Goal: Task Accomplishment & Management: Manage account settings

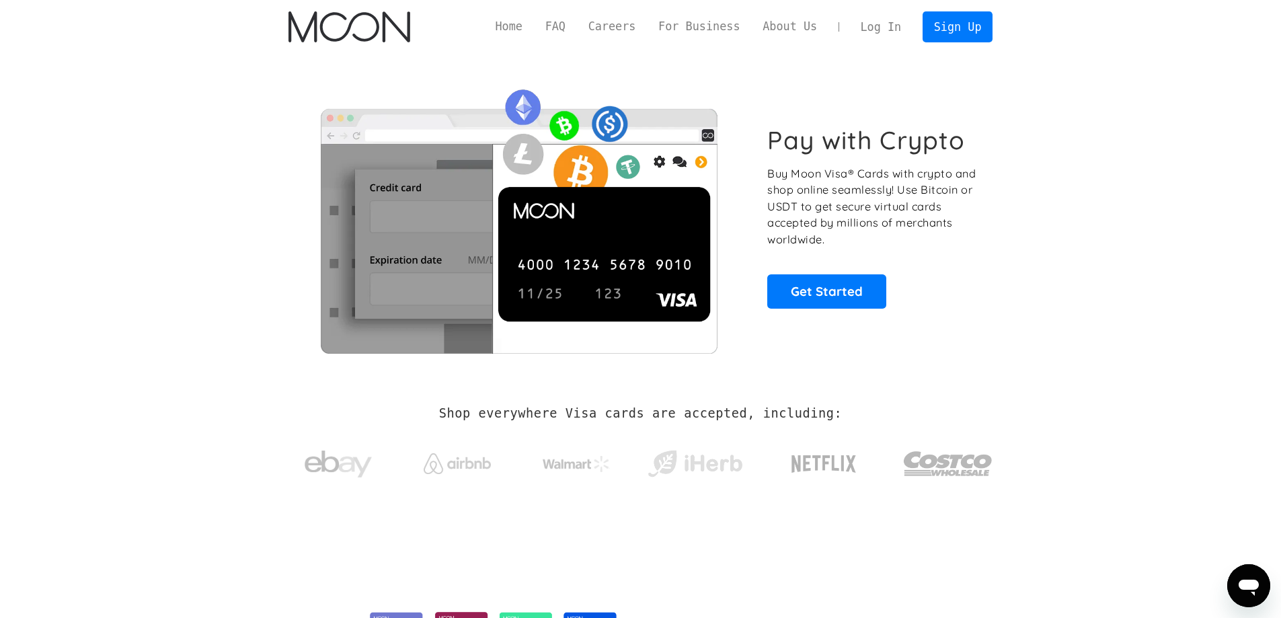
click at [869, 26] on link "Log In" at bounding box center [880, 27] width 63 height 30
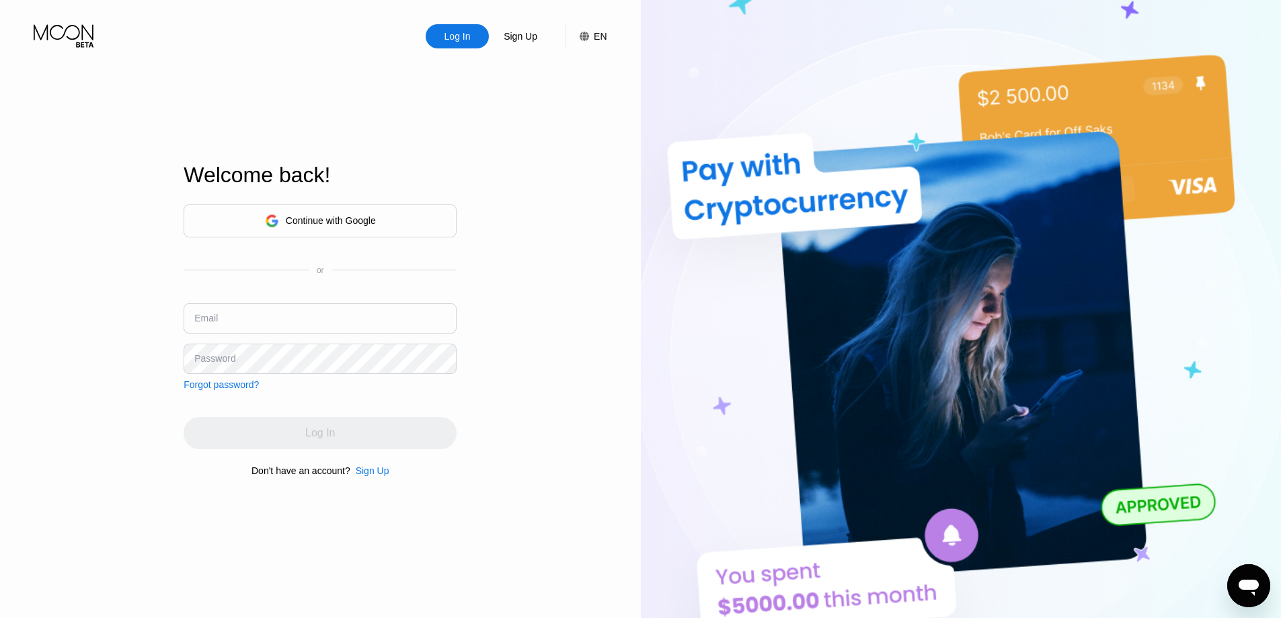
click at [256, 323] on input "text" at bounding box center [320, 318] width 273 height 30
paste input "[EMAIL_ADDRESS][DOMAIN_NAME]"
type input "[EMAIL_ADDRESS][DOMAIN_NAME]"
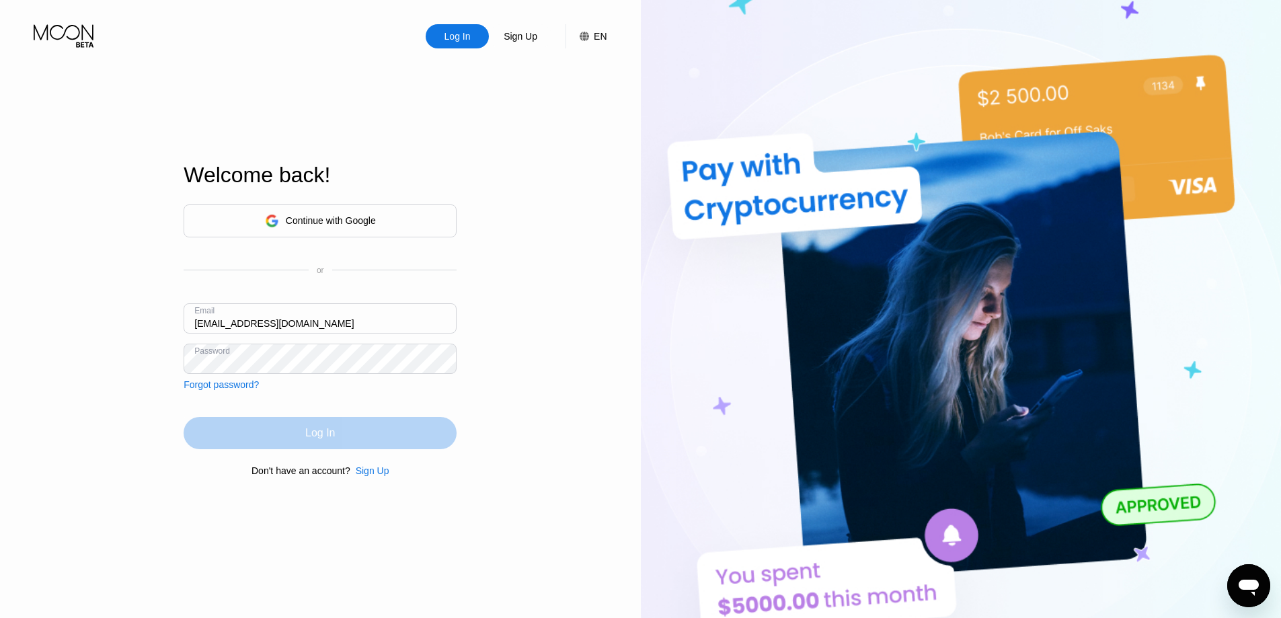
click at [284, 436] on div "Log In" at bounding box center [320, 433] width 273 height 32
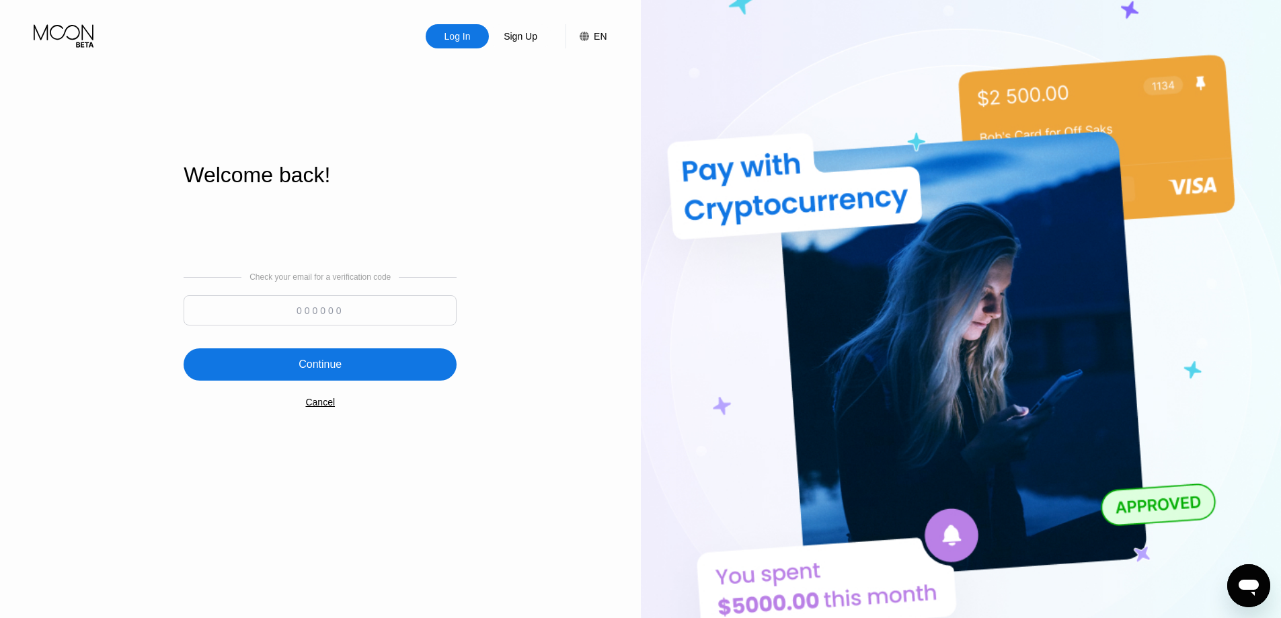
click at [319, 313] on input at bounding box center [320, 310] width 273 height 30
paste input "537866"
type input "537866"
click at [303, 364] on div "Continue" at bounding box center [319, 364] width 43 height 13
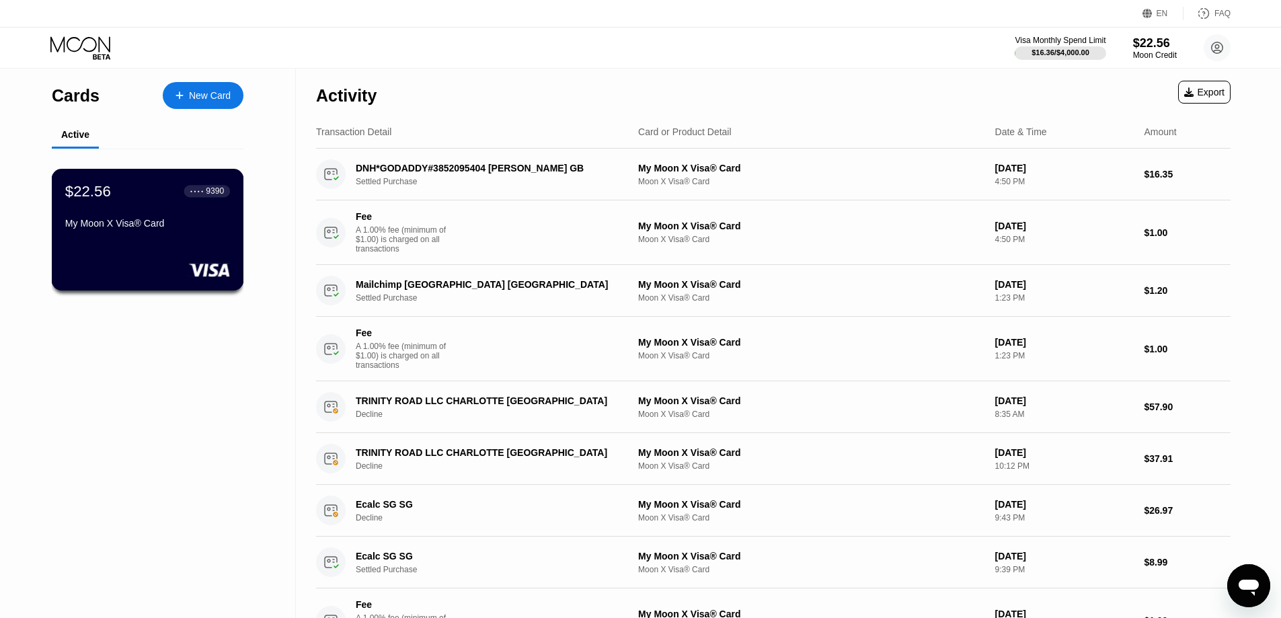
click at [153, 223] on div "My Moon X Visa® Card" at bounding box center [147, 223] width 165 height 11
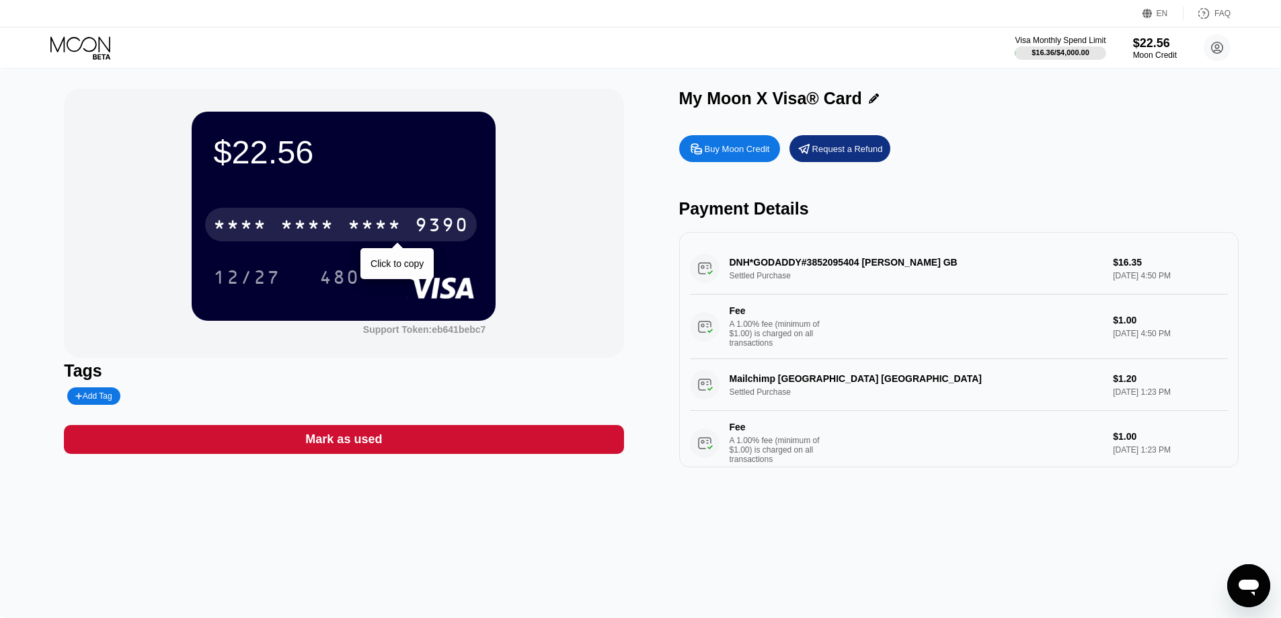
click at [310, 231] on div "* * * *" at bounding box center [307, 227] width 54 height 22
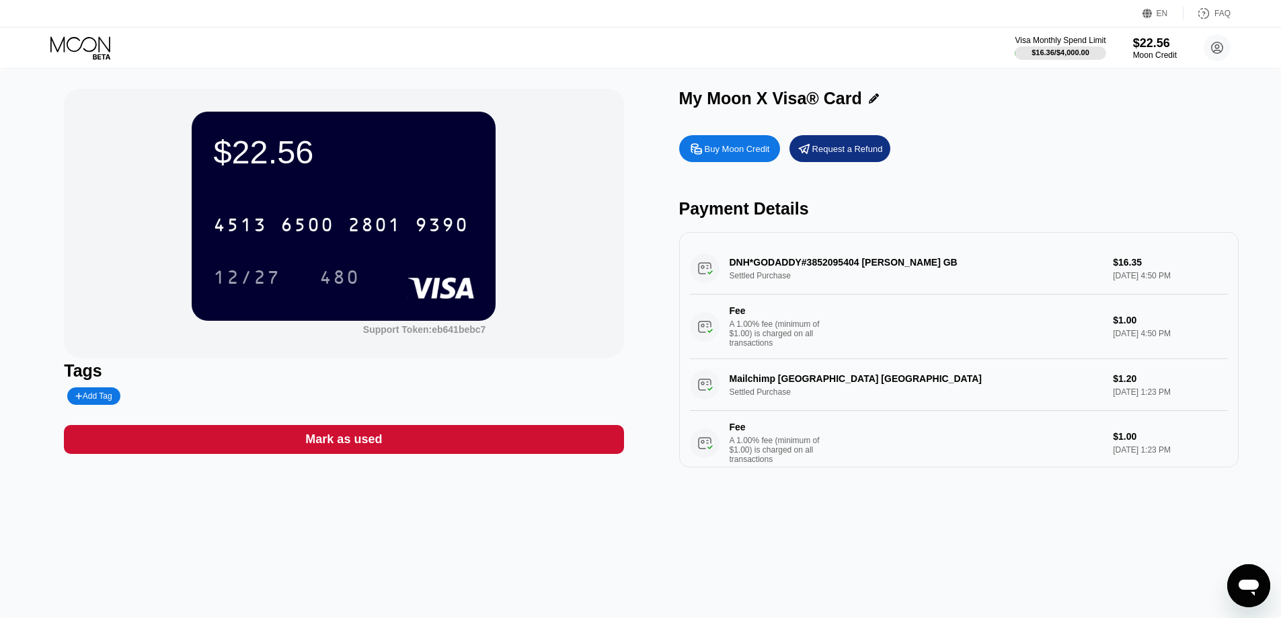
click at [110, 400] on div "Add Tag" at bounding box center [93, 395] width 36 height 9
type input "My card"
click at [185, 399] on icon at bounding box center [188, 395] width 7 height 5
click at [1211, 49] on icon at bounding box center [1216, 47] width 11 height 11
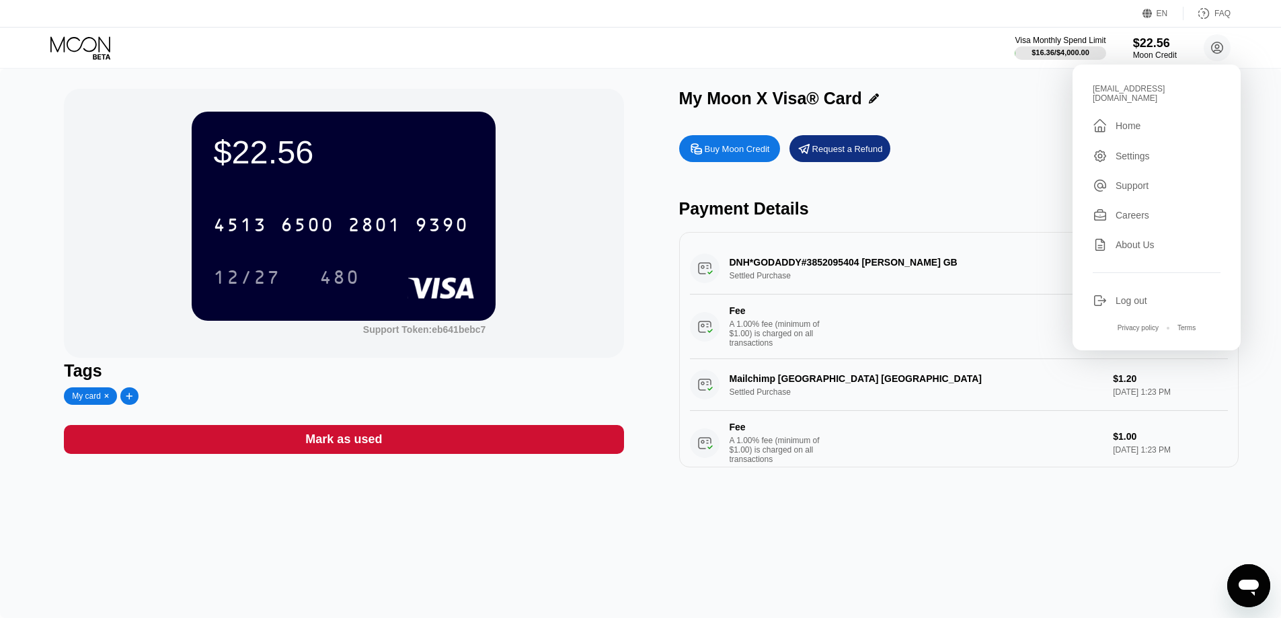
click at [337, 165] on div "$22.56" at bounding box center [343, 152] width 261 height 38
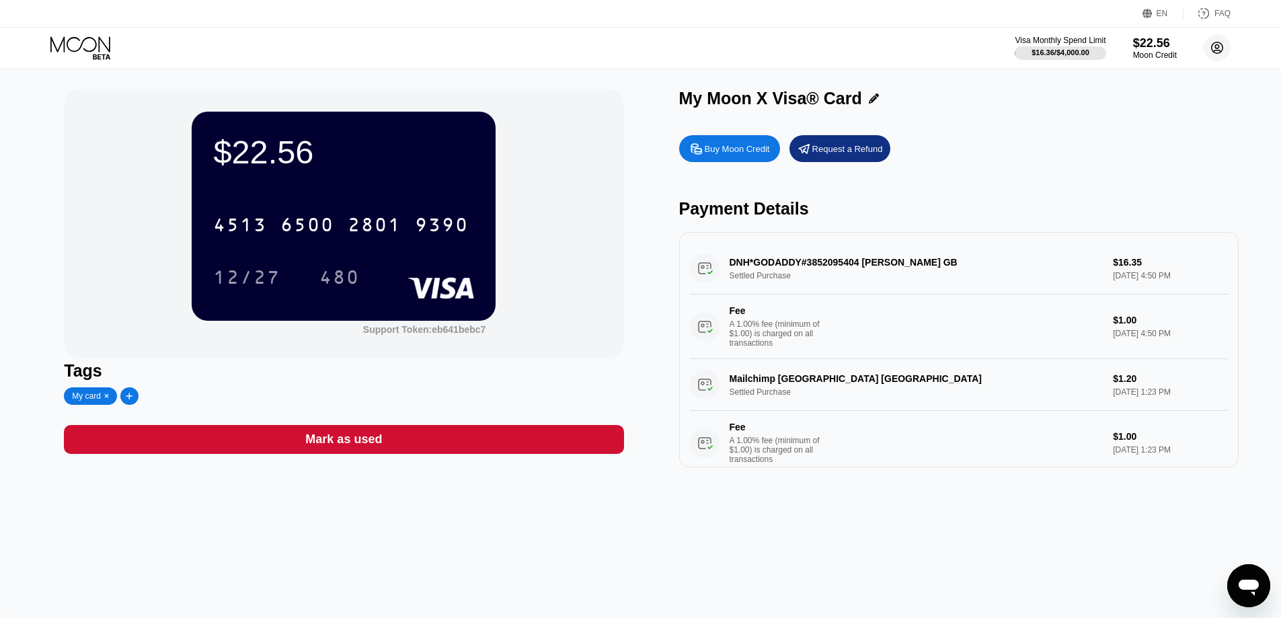
click at [1211, 44] on circle at bounding box center [1216, 47] width 27 height 27
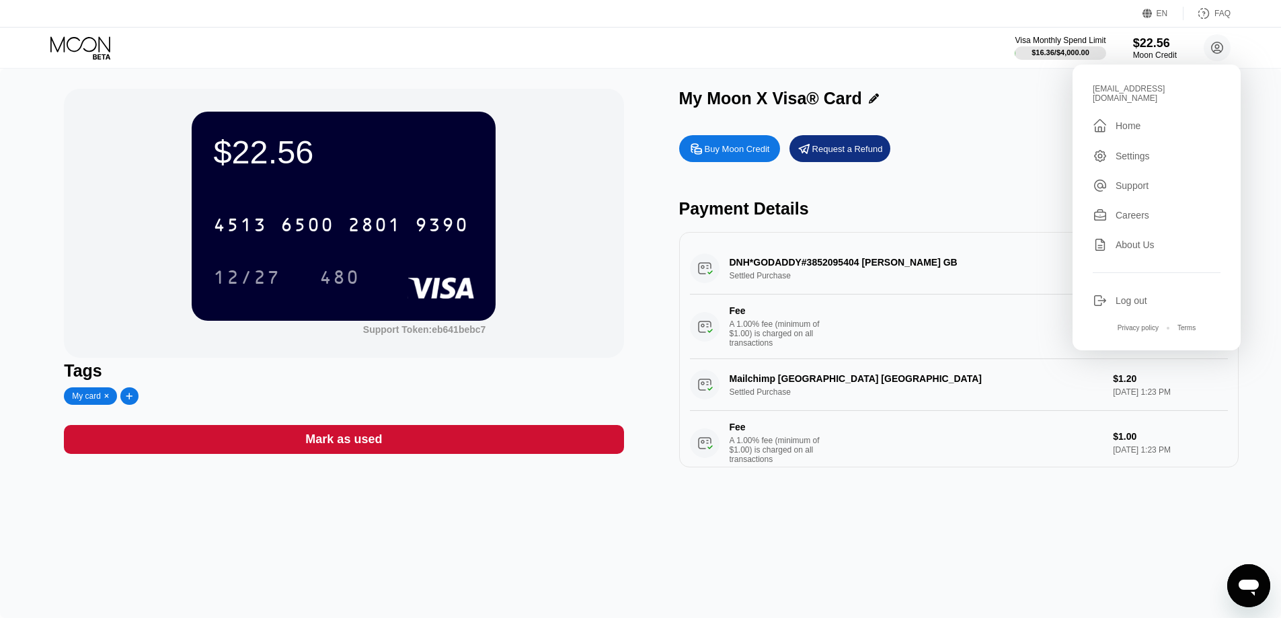
click at [1143, 151] on div "Settings" at bounding box center [1132, 156] width 34 height 11
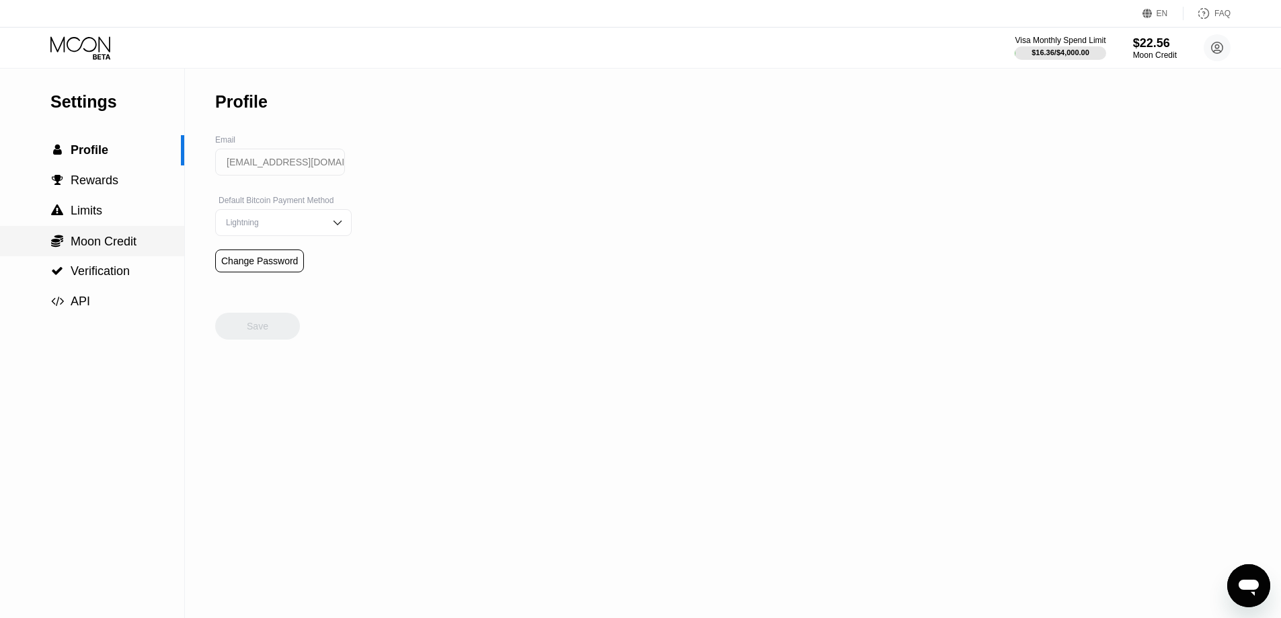
click at [108, 247] on span "Moon Credit" at bounding box center [104, 241] width 66 height 13
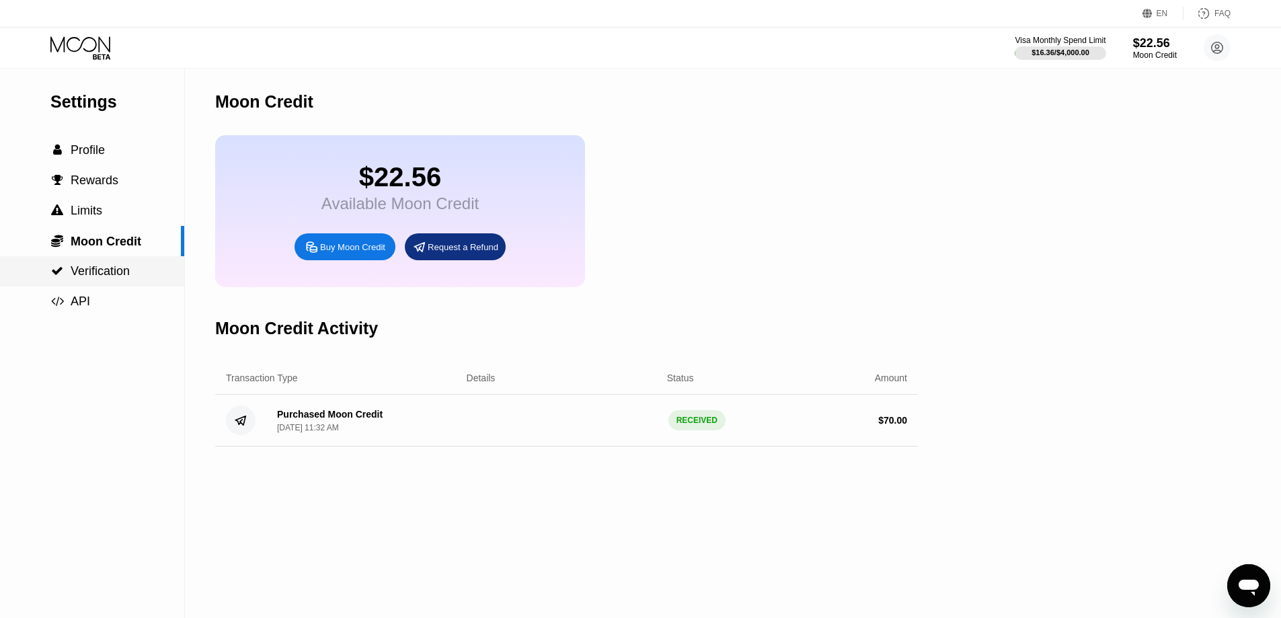
click at [113, 268] on span "Verification" at bounding box center [100, 270] width 59 height 13
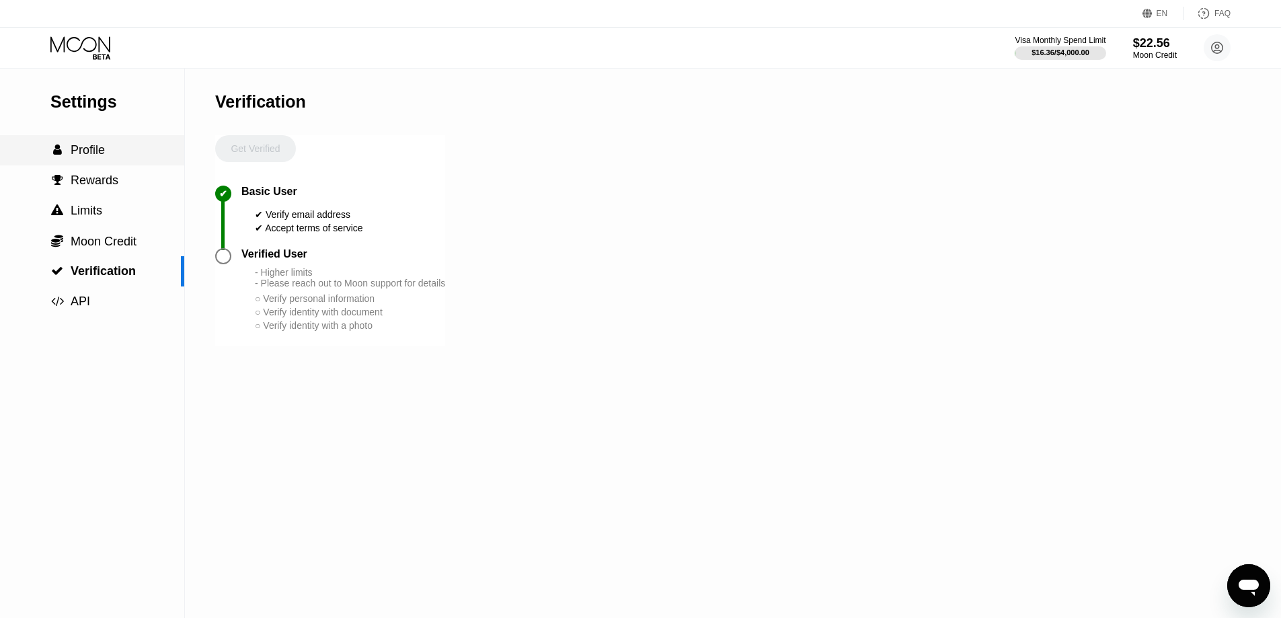
click at [102, 149] on span "Profile" at bounding box center [88, 149] width 34 height 13
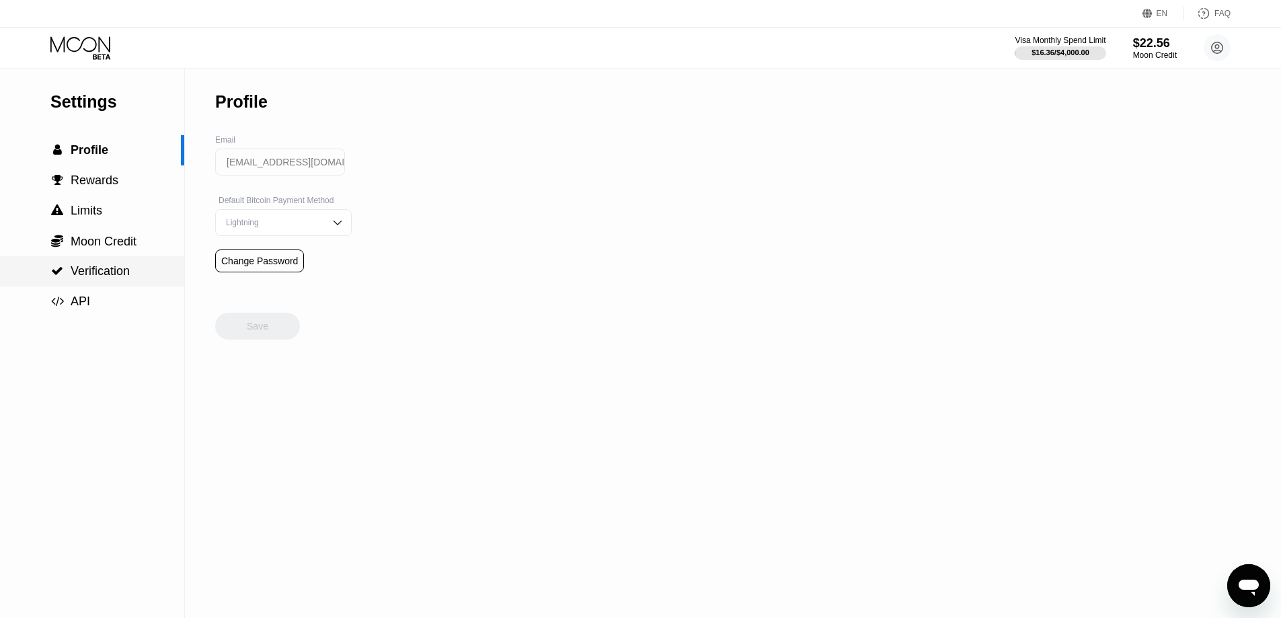
click at [101, 278] on span "Verification" at bounding box center [100, 270] width 59 height 13
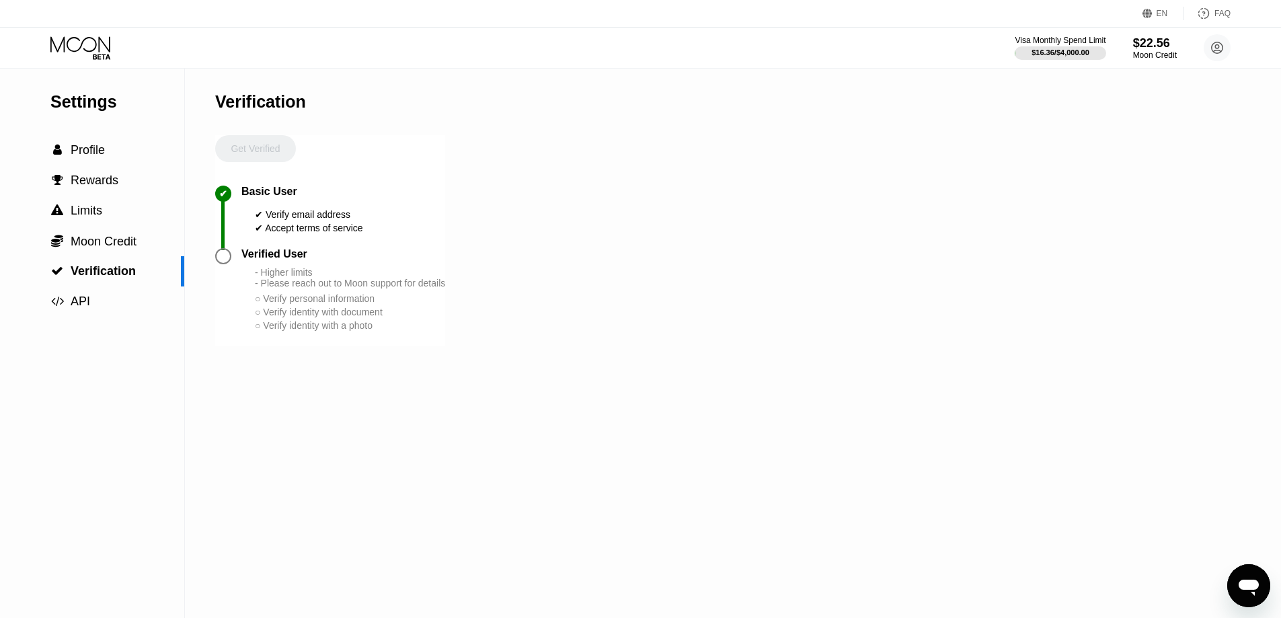
click at [255, 260] on div "Verified User" at bounding box center [274, 254] width 66 height 12
click at [80, 149] on span "Profile" at bounding box center [88, 149] width 34 height 13
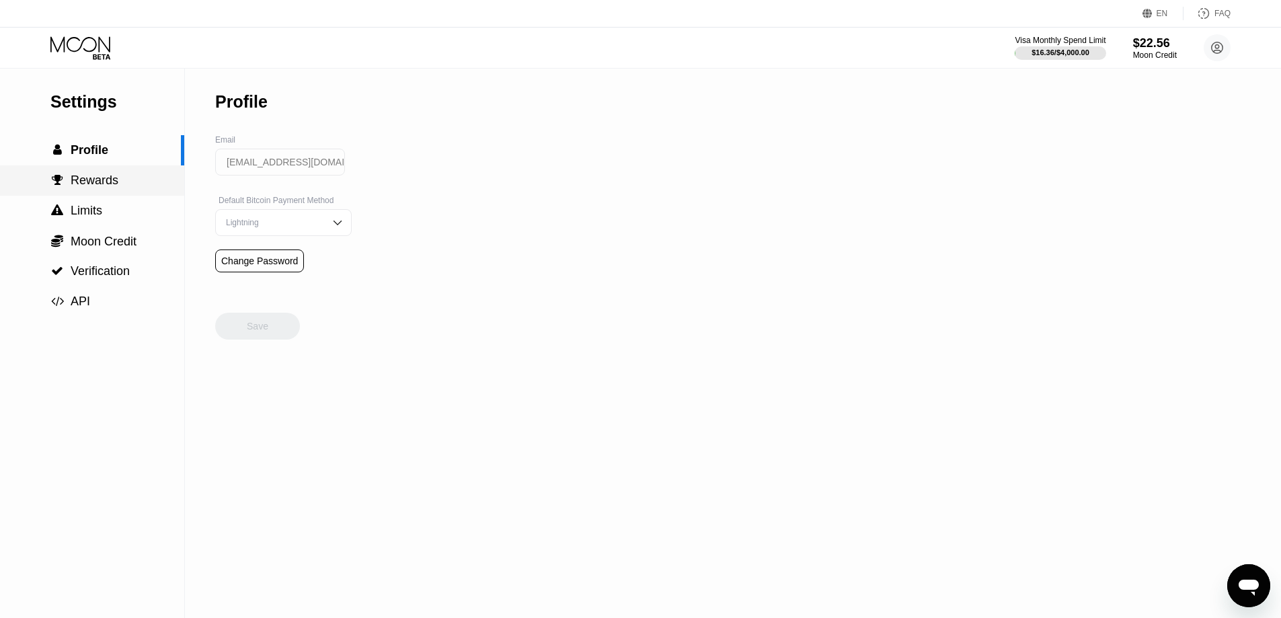
click at [104, 175] on span "Rewards" at bounding box center [95, 179] width 48 height 13
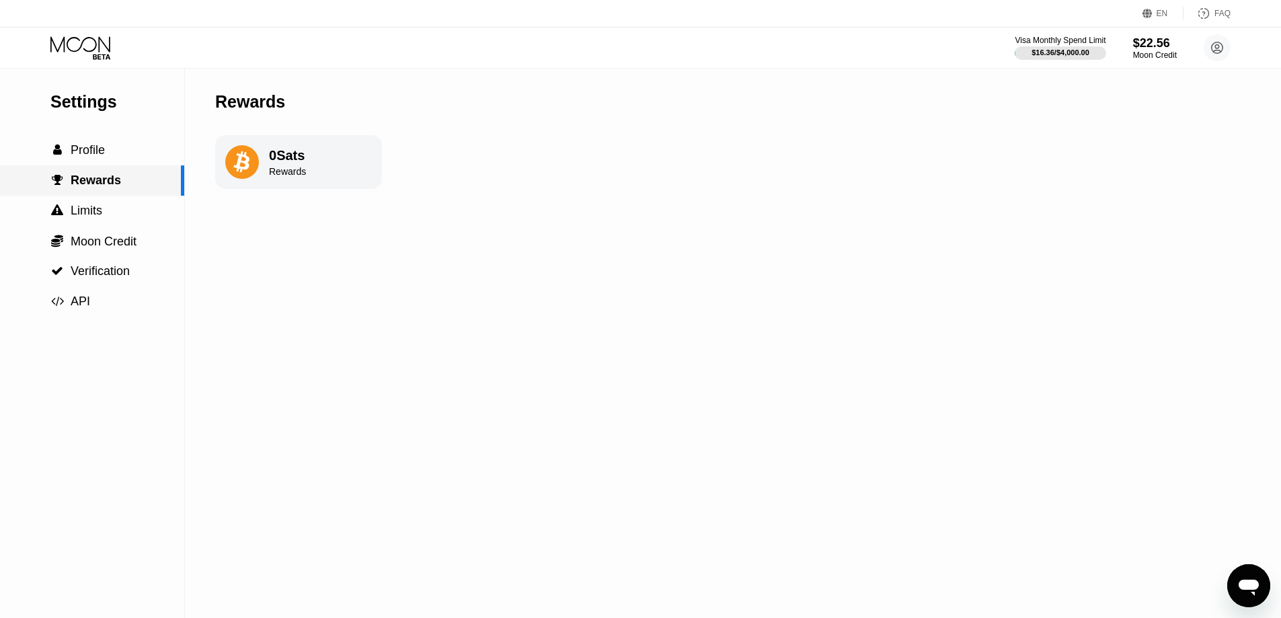
click at [99, 194] on div " Rewards" at bounding box center [92, 180] width 184 height 30
click at [100, 204] on div " Limits" at bounding box center [92, 211] width 184 height 30
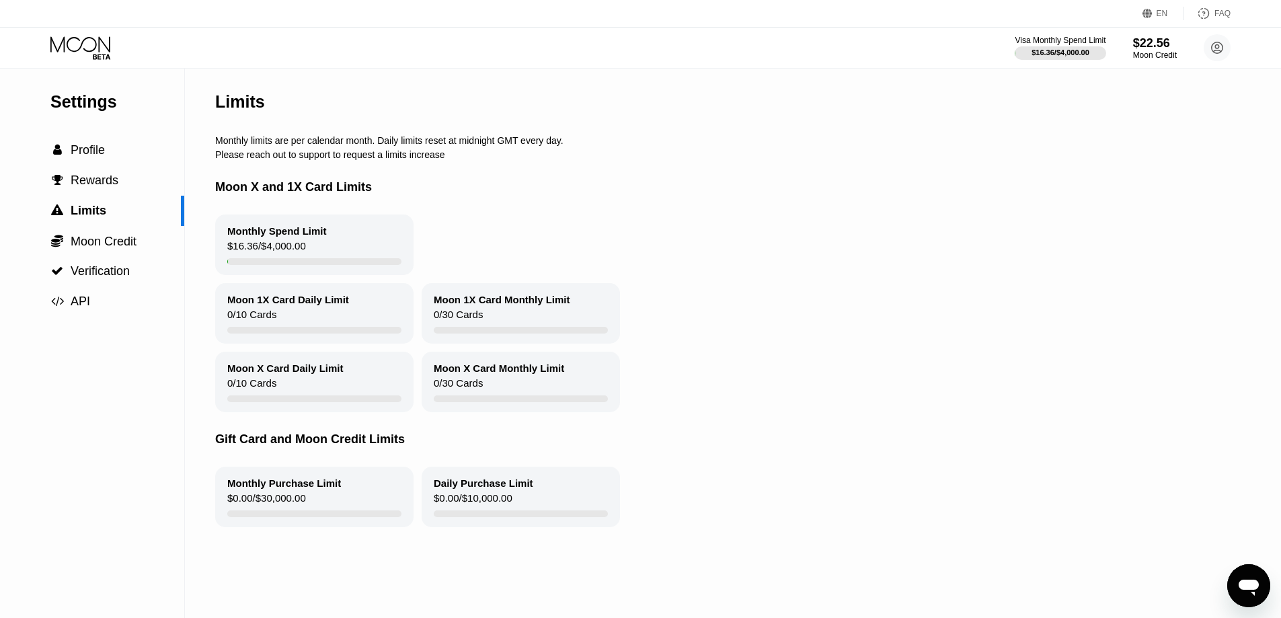
click at [82, 42] on icon at bounding box center [80, 43] width 60 height 15
